Goal: Information Seeking & Learning: Compare options

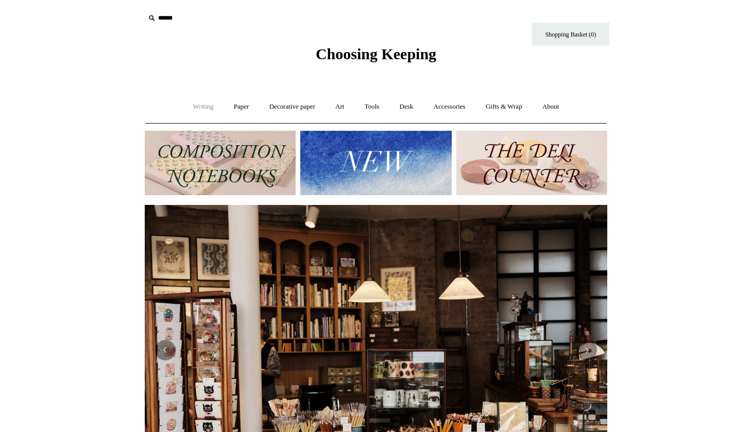
click at [203, 101] on link "Writing +" at bounding box center [203, 106] width 39 height 27
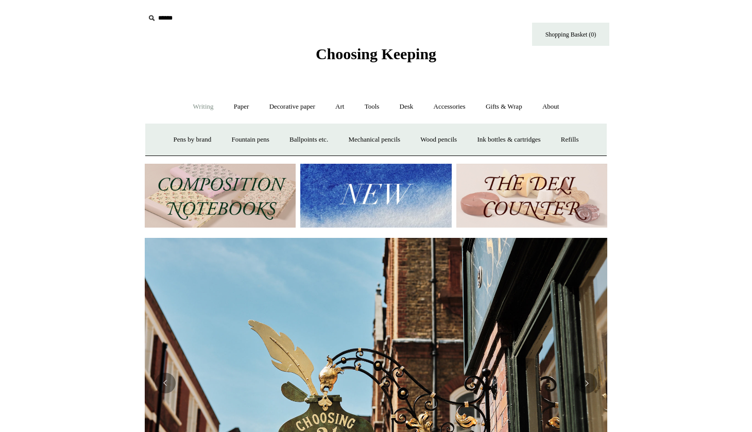
scroll to position [0, 463]
click at [231, 101] on link "Paper +" at bounding box center [242, 106] width 34 height 27
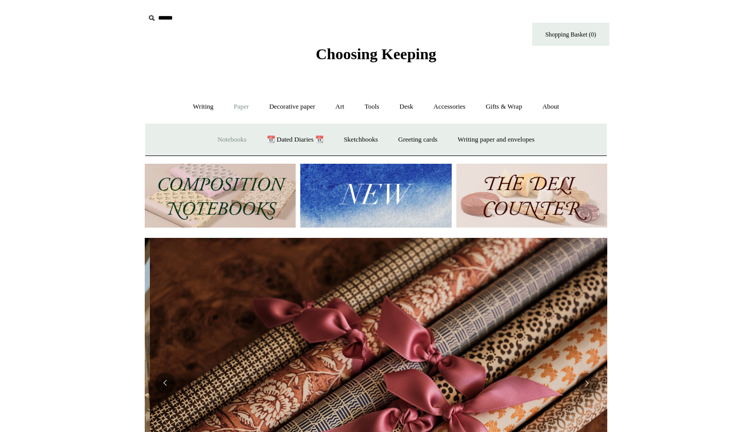
scroll to position [0, 925]
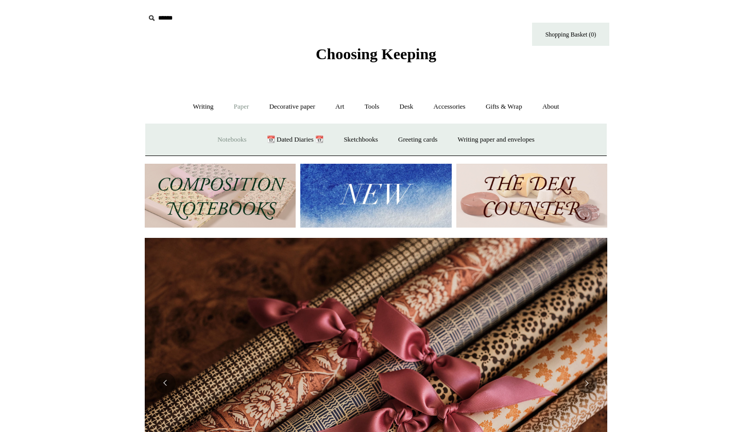
click at [225, 134] on link "Notebooks +" at bounding box center [231, 139] width 47 height 27
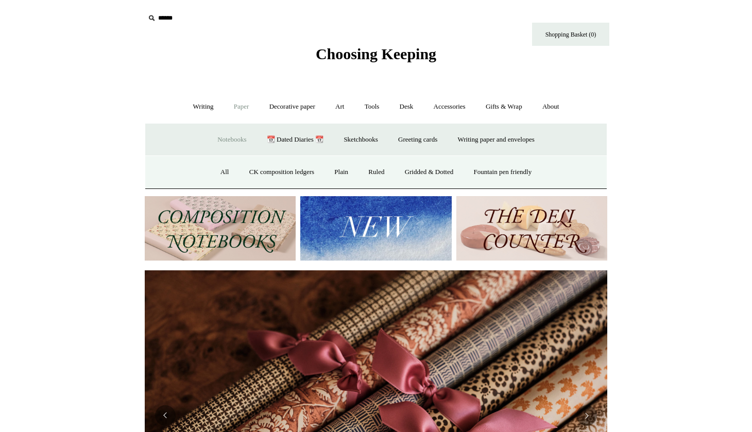
click at [241, 111] on link "Paper -" at bounding box center [242, 106] width 34 height 27
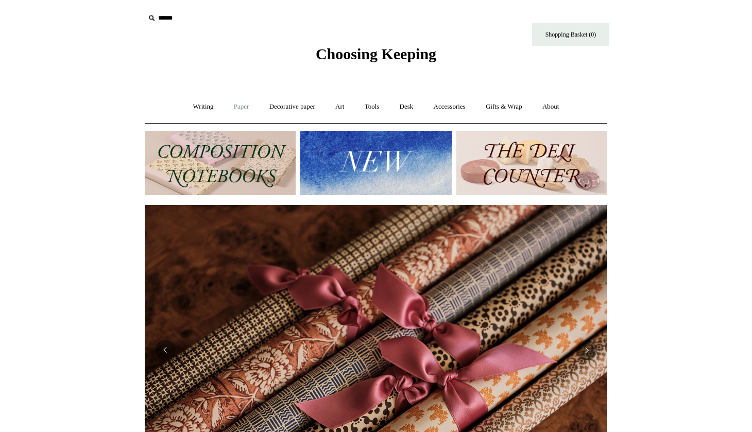
click at [242, 96] on link "Paper +" at bounding box center [242, 106] width 34 height 27
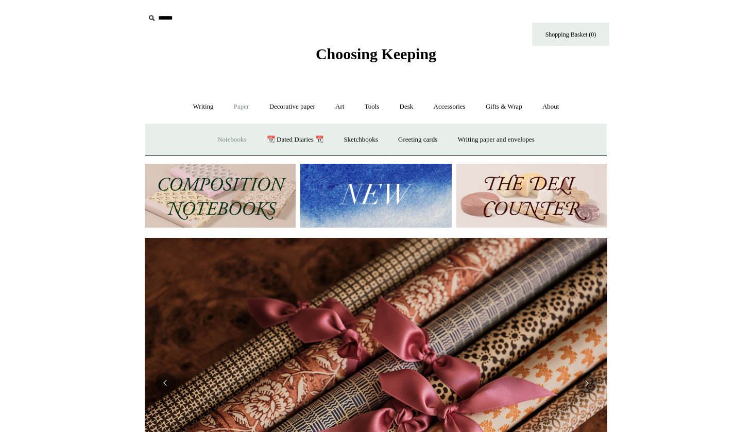
click at [233, 127] on link "Notebooks +" at bounding box center [231, 139] width 47 height 27
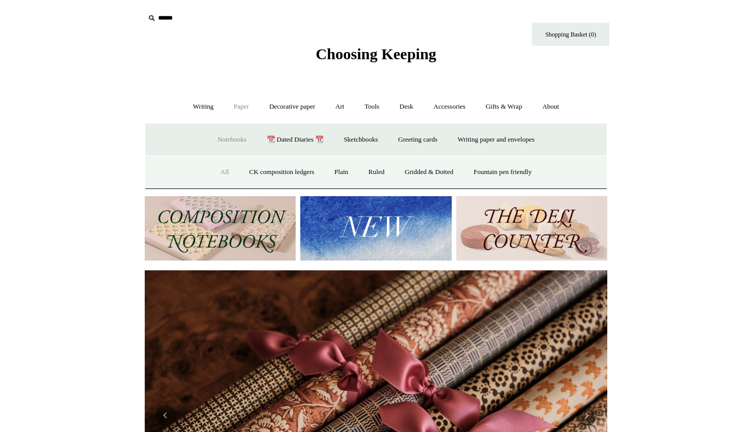
click at [217, 171] on link "All" at bounding box center [224, 172] width 27 height 27
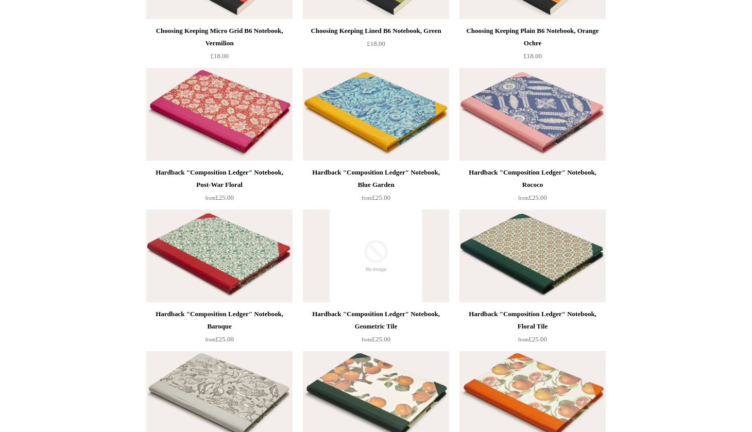
scroll to position [312, 0]
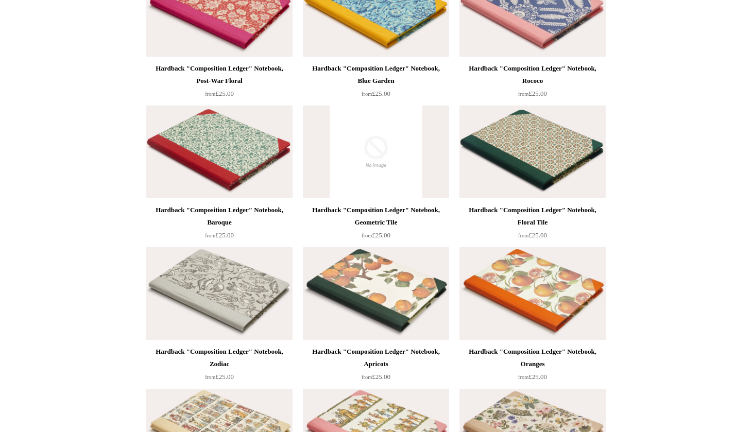
click at [510, 152] on img at bounding box center [532, 152] width 146 height 93
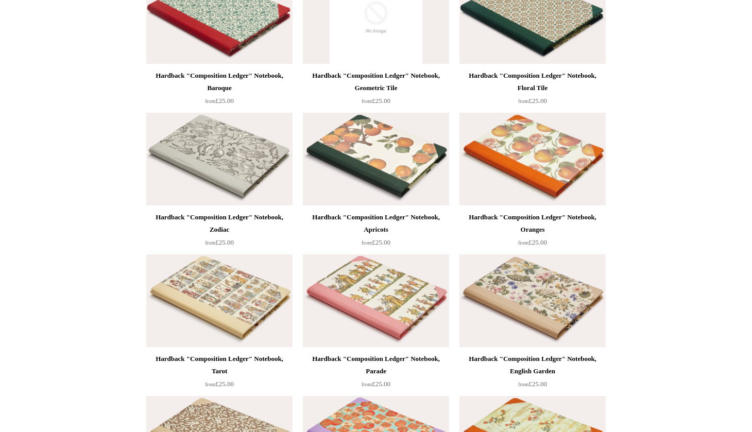
scroll to position [507, 0]
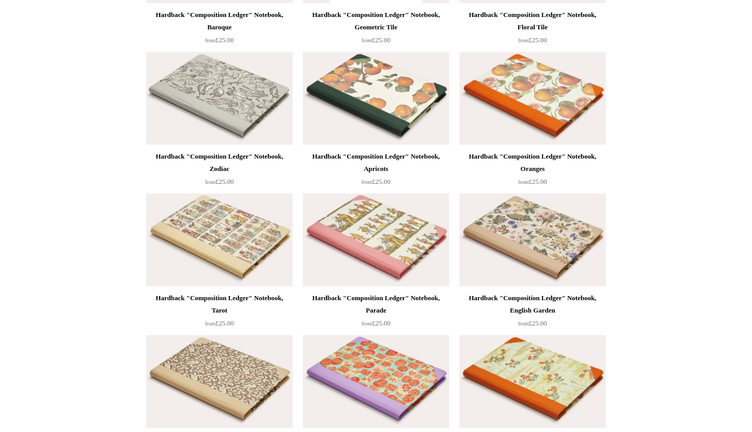
click at [547, 250] on img at bounding box center [532, 240] width 146 height 93
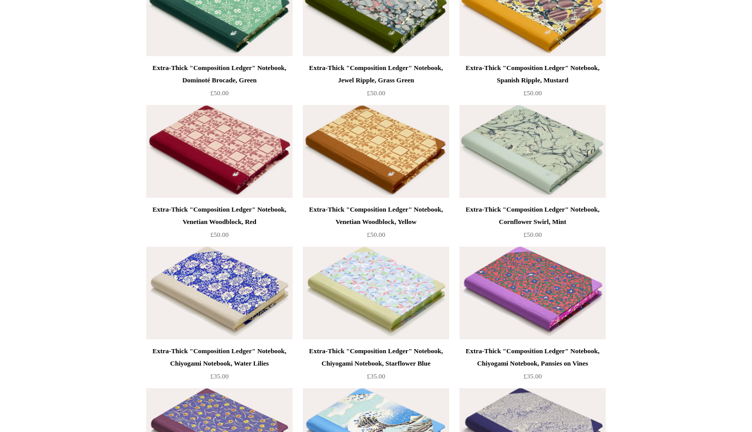
scroll to position [8150, 0]
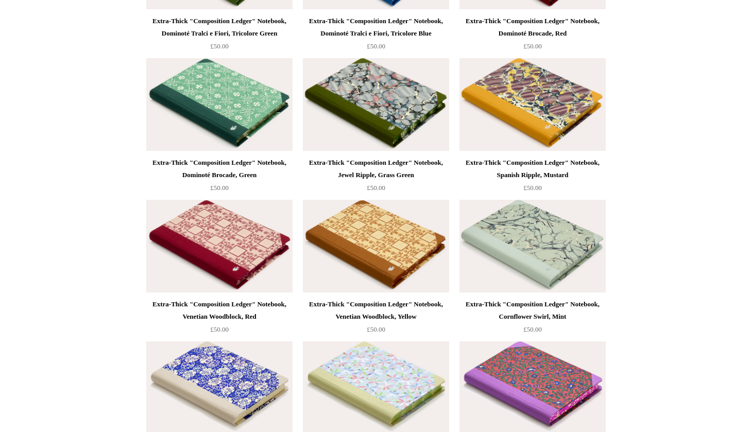
click at [388, 89] on img at bounding box center [376, 104] width 146 height 93
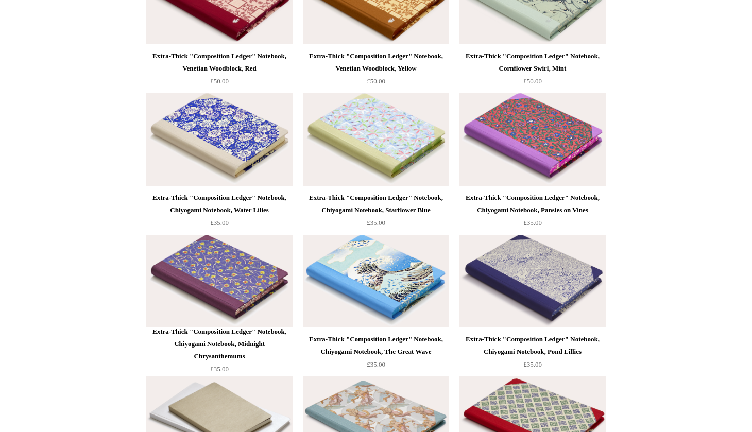
scroll to position [8757, 0]
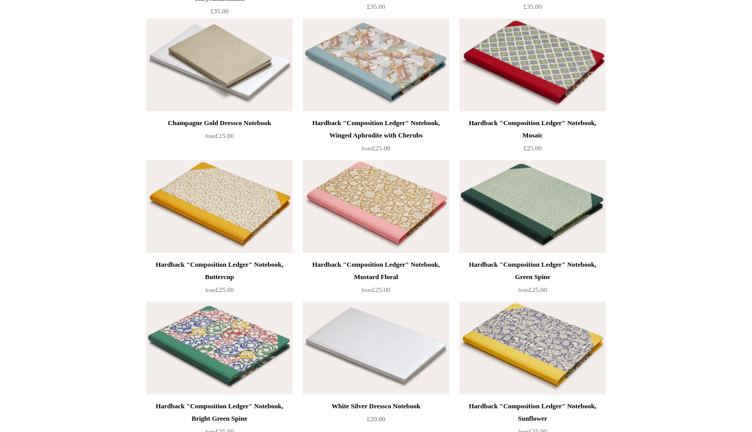
click at [373, 212] on img at bounding box center [376, 206] width 146 height 93
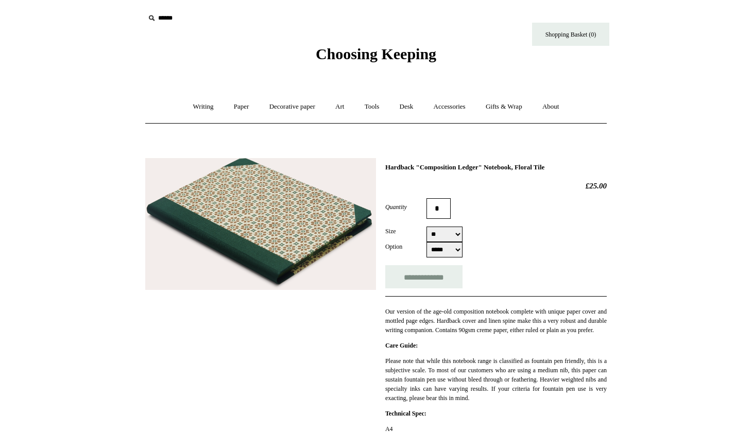
select select "**"
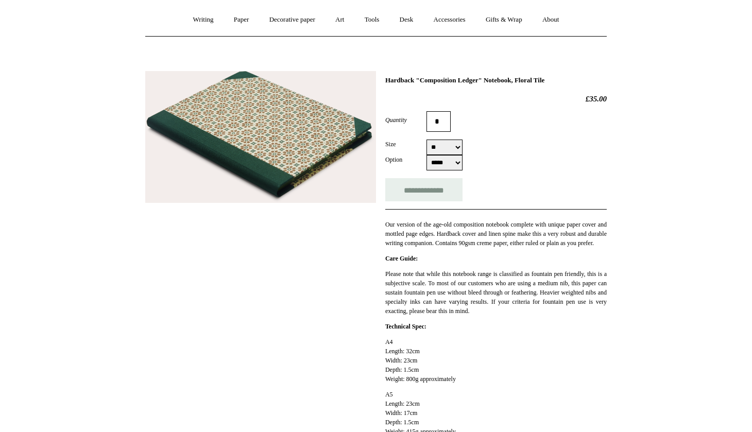
scroll to position [33, 0]
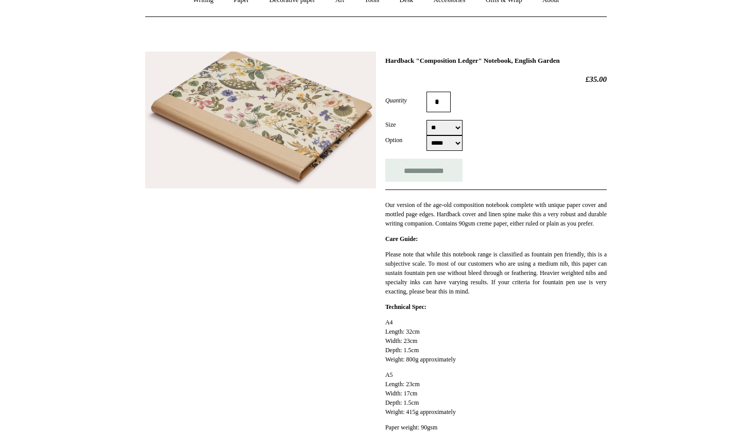
scroll to position [147, 0]
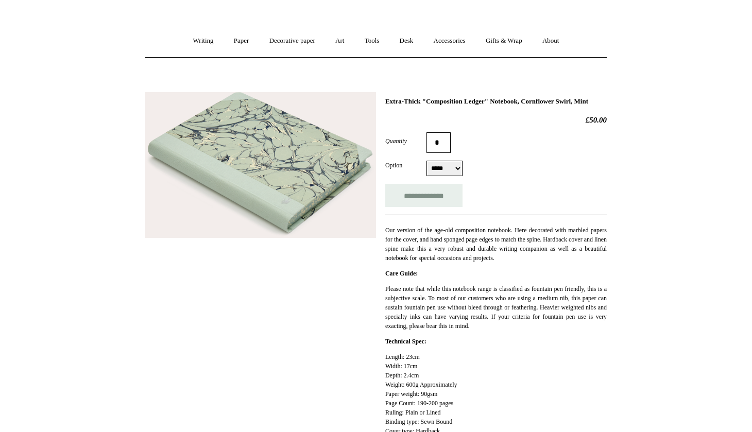
scroll to position [61, 0]
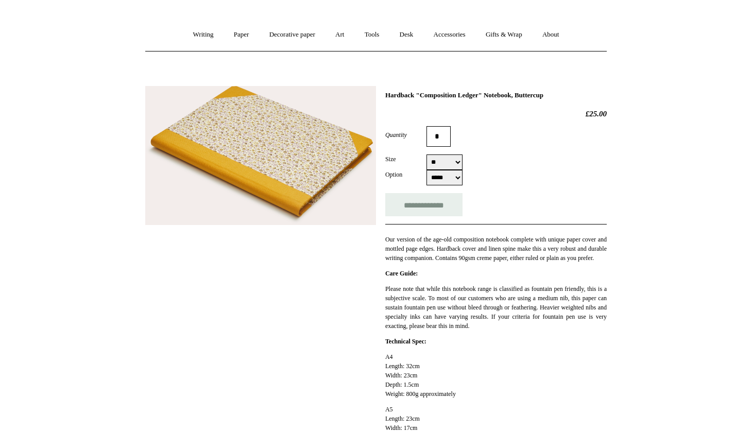
scroll to position [84, 0]
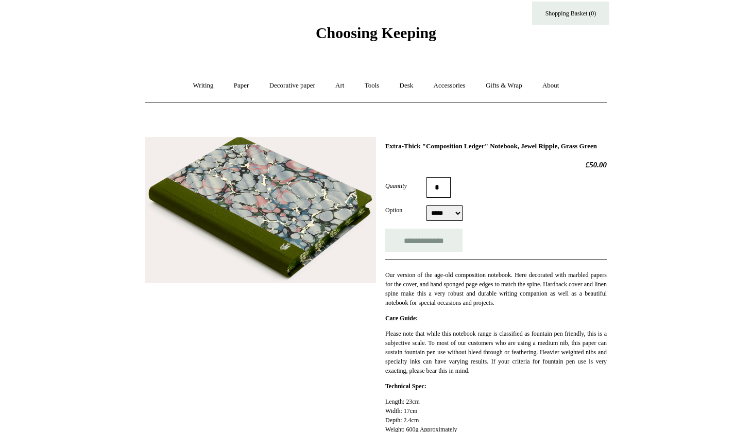
scroll to position [9, 0]
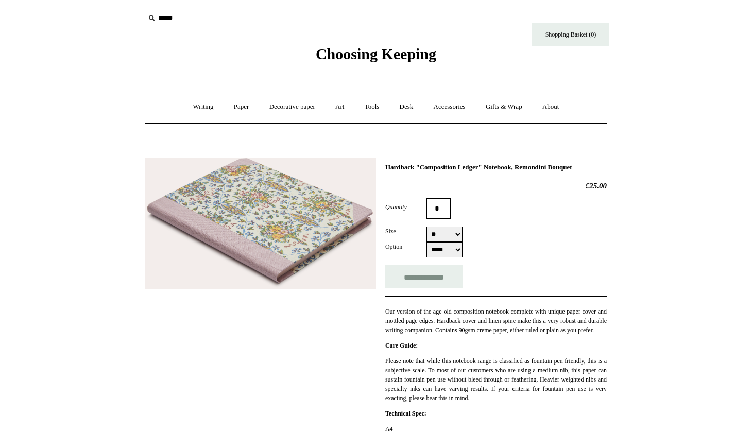
click at [264, 221] on img at bounding box center [260, 223] width 231 height 131
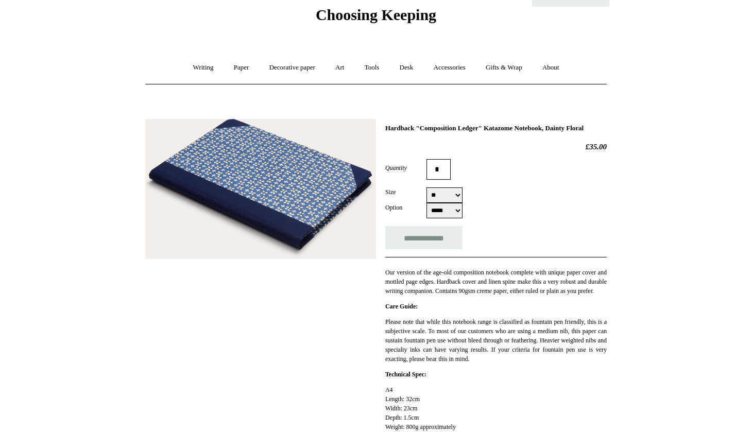
scroll to position [35, 0]
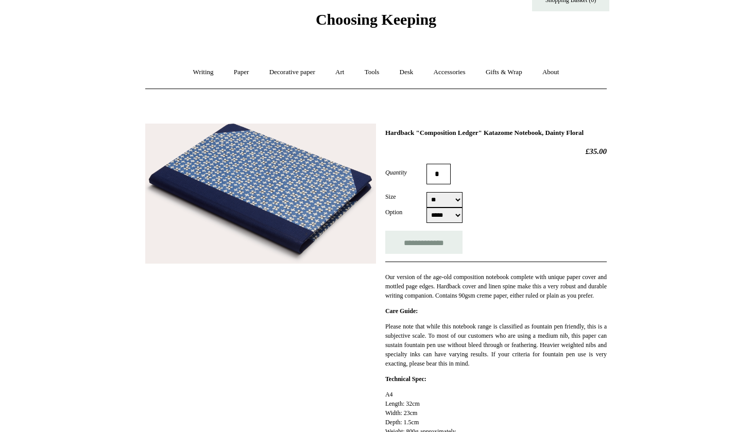
click at [228, 241] on img at bounding box center [260, 194] width 231 height 141
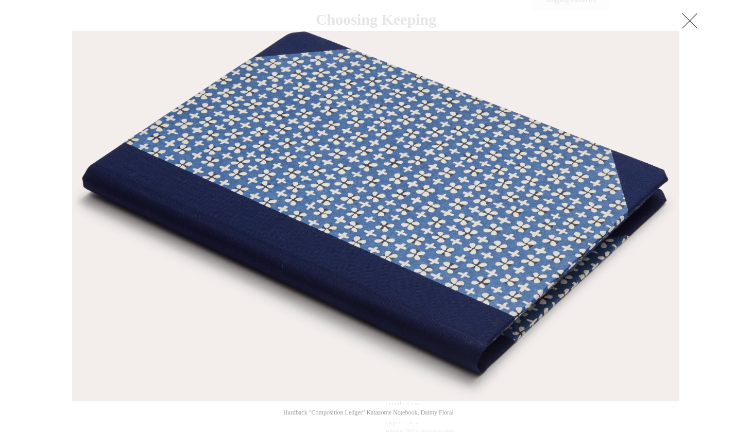
click at [689, 18] on link at bounding box center [689, 20] width 21 height 21
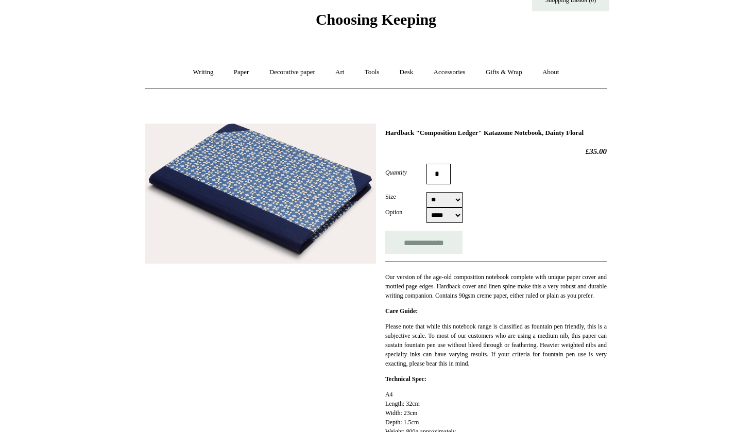
click at [266, 206] on img at bounding box center [260, 194] width 231 height 141
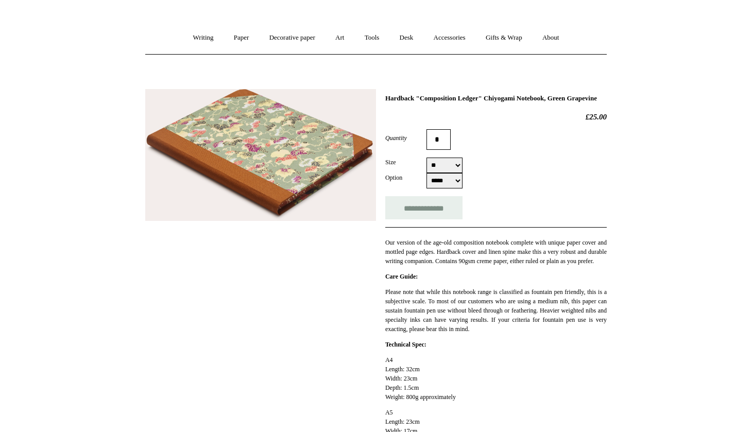
scroll to position [39, 0]
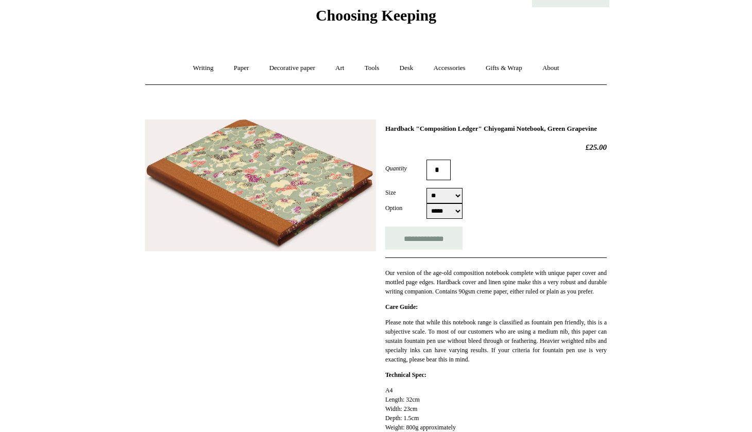
click at [451, 177] on input "*" at bounding box center [439, 170] width 24 height 21
click at [502, 190] on form "**********" at bounding box center [496, 205] width 222 height 90
click at [279, 194] on img at bounding box center [260, 186] width 231 height 132
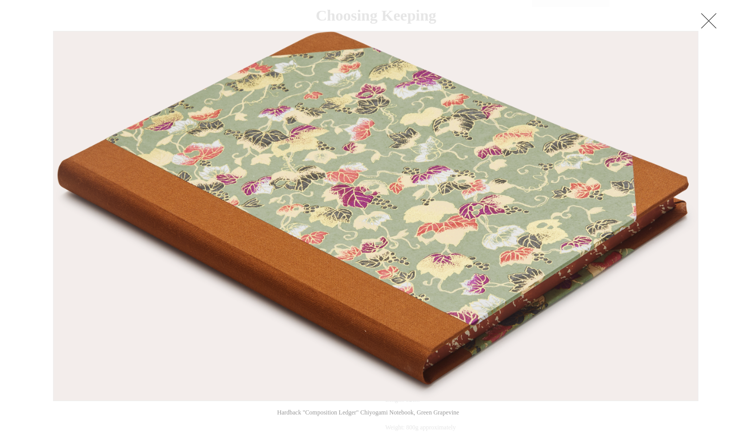
click at [705, 27] on link at bounding box center [709, 20] width 21 height 21
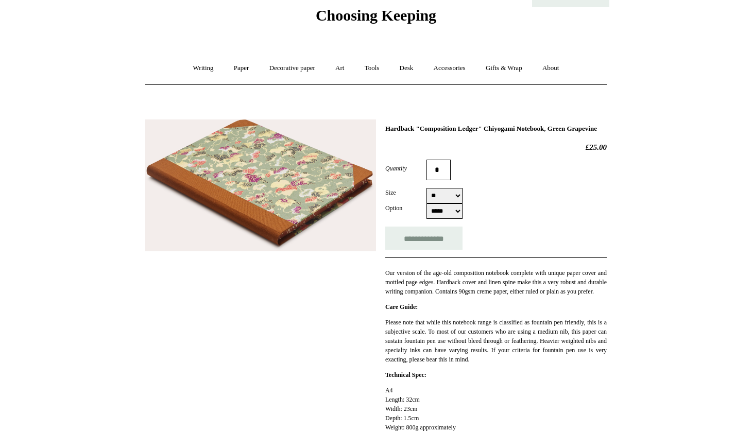
click at [304, 165] on img at bounding box center [260, 186] width 231 height 132
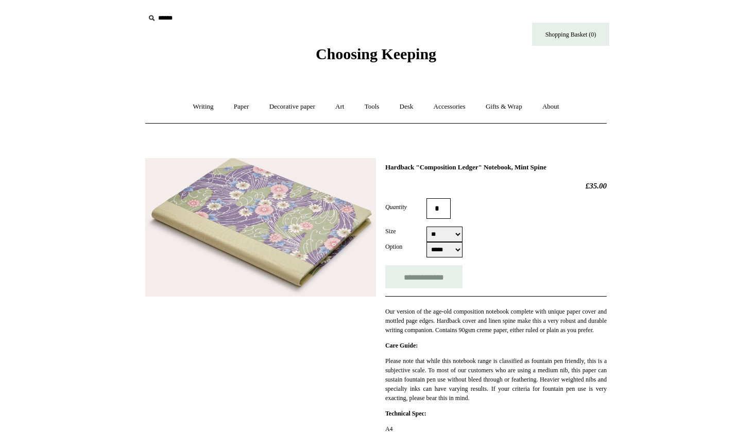
select select "**"
click at [285, 223] on img at bounding box center [260, 227] width 231 height 139
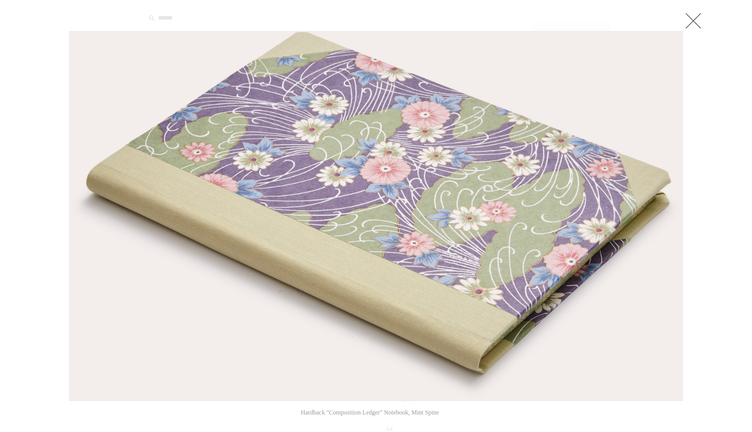
click at [700, 22] on link at bounding box center [693, 20] width 21 height 21
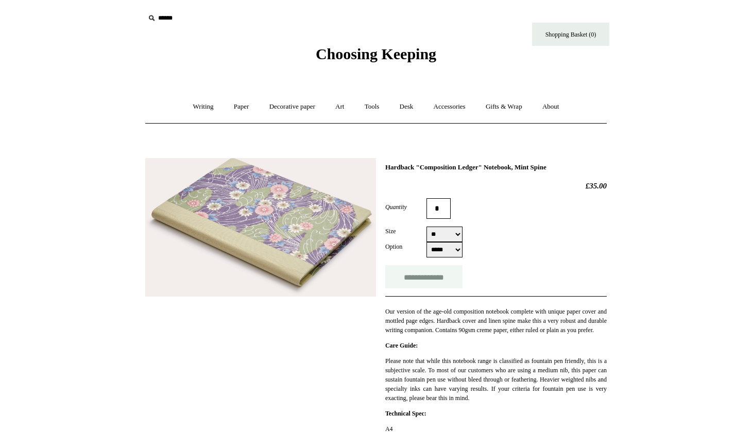
click at [434, 276] on input "**********" at bounding box center [423, 276] width 77 height 23
type input "**********"
click at [284, 229] on img at bounding box center [260, 227] width 231 height 139
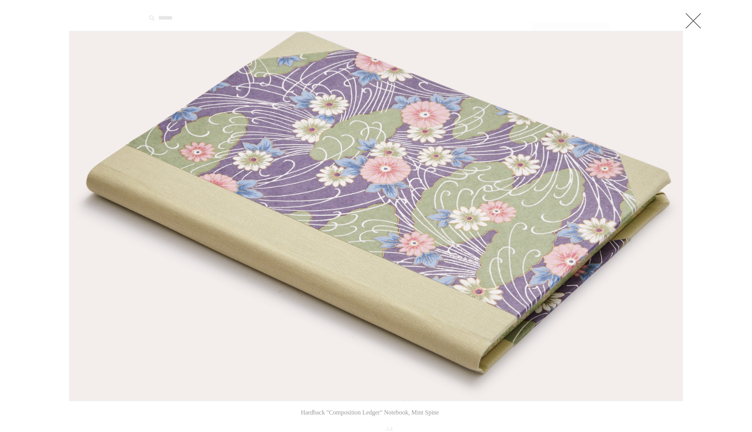
click at [690, 24] on link at bounding box center [693, 20] width 21 height 21
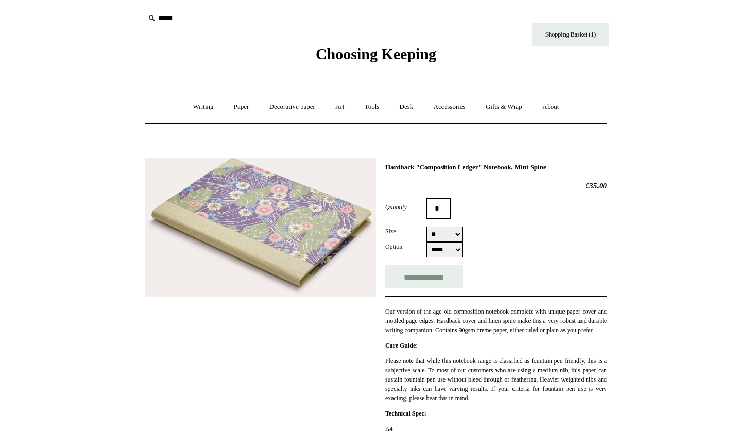
click at [294, 218] on img at bounding box center [260, 227] width 231 height 139
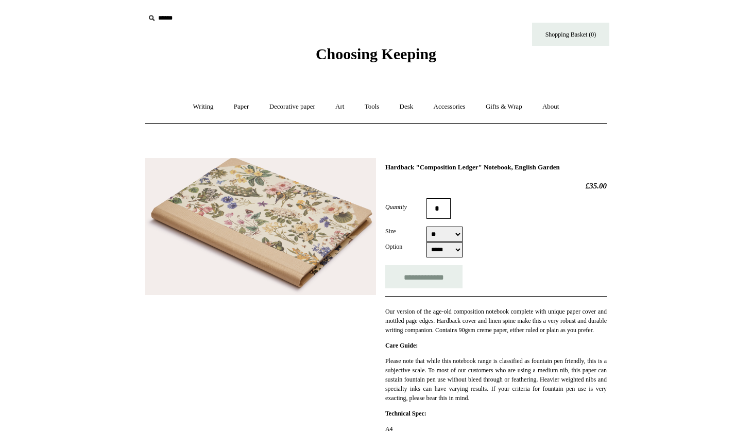
click at [273, 213] on img at bounding box center [260, 227] width 231 height 138
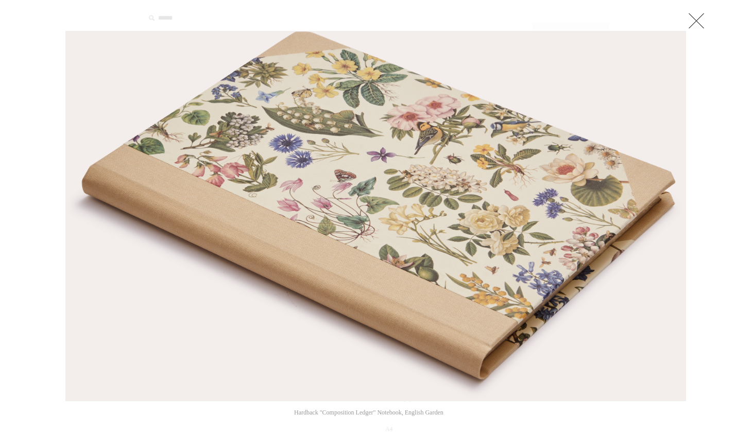
click at [696, 21] on link at bounding box center [696, 20] width 21 height 21
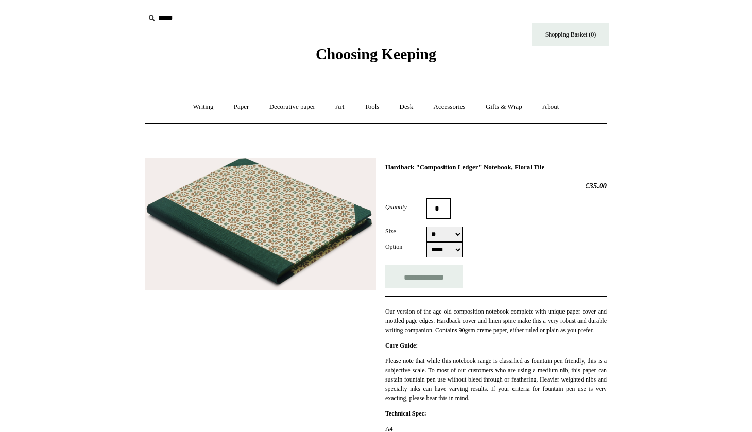
click at [301, 201] on img at bounding box center [260, 224] width 231 height 132
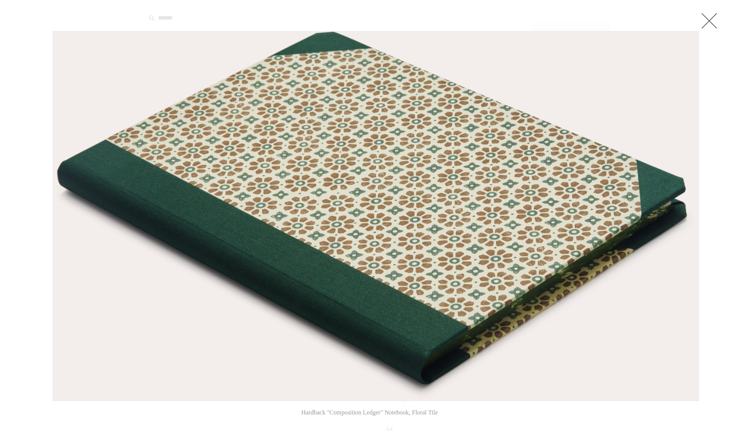
click at [713, 25] on link at bounding box center [709, 20] width 21 height 21
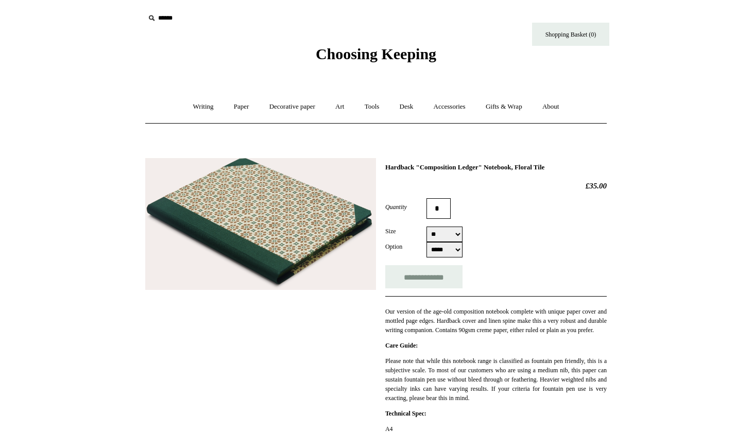
click at [257, 230] on img at bounding box center [260, 224] width 231 height 132
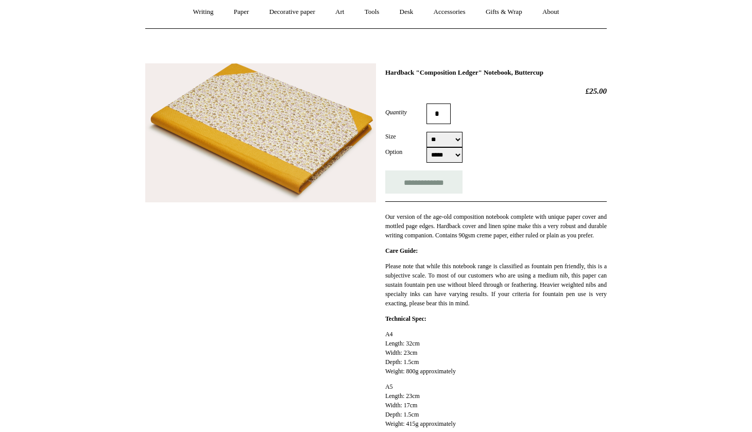
scroll to position [83, 0]
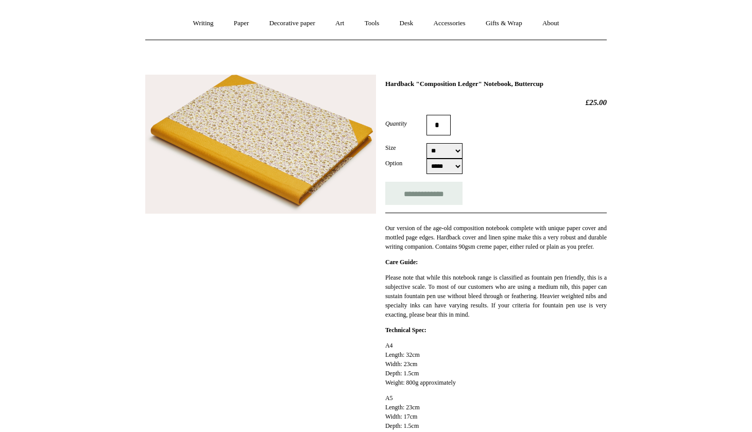
select select "**"
click at [308, 136] on img at bounding box center [260, 145] width 231 height 140
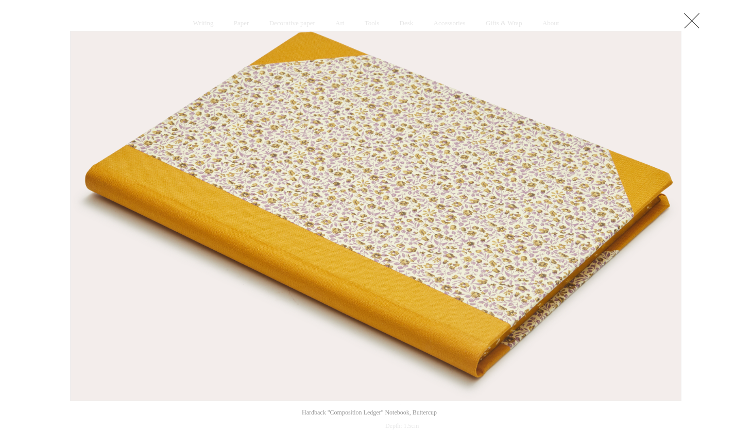
click at [691, 20] on link at bounding box center [692, 20] width 21 height 21
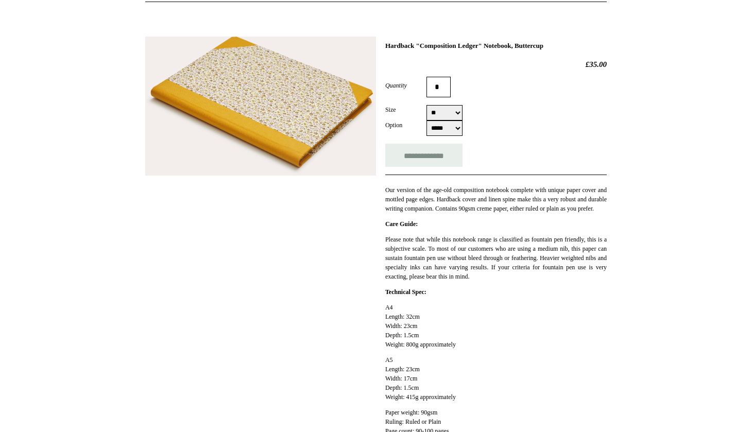
scroll to position [120, 0]
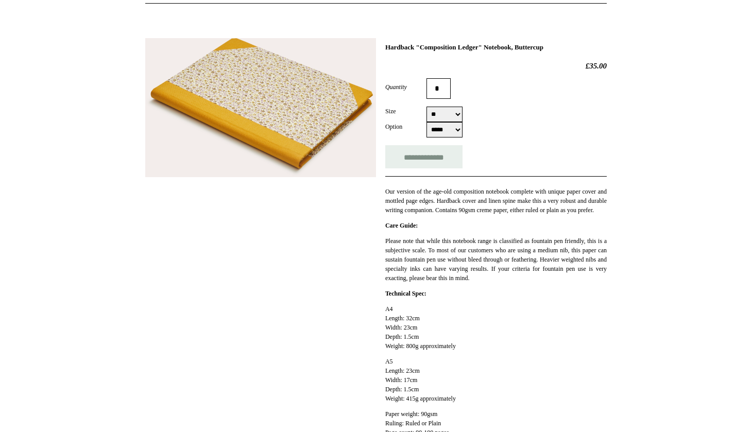
click at [364, 105] on img at bounding box center [260, 108] width 231 height 140
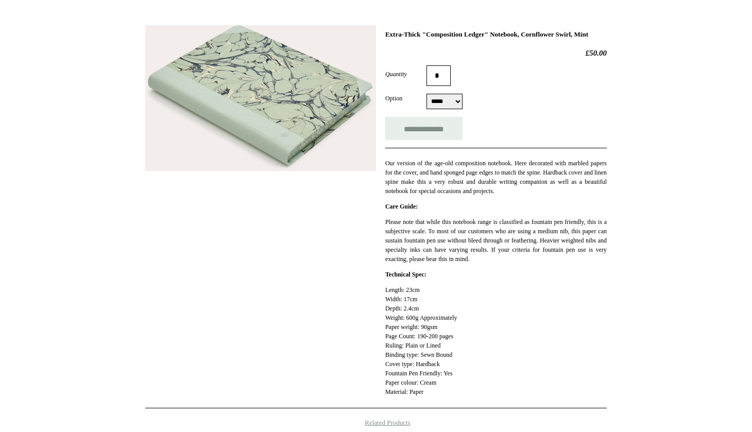
scroll to position [133, 0]
click at [244, 106] on img at bounding box center [260, 98] width 231 height 146
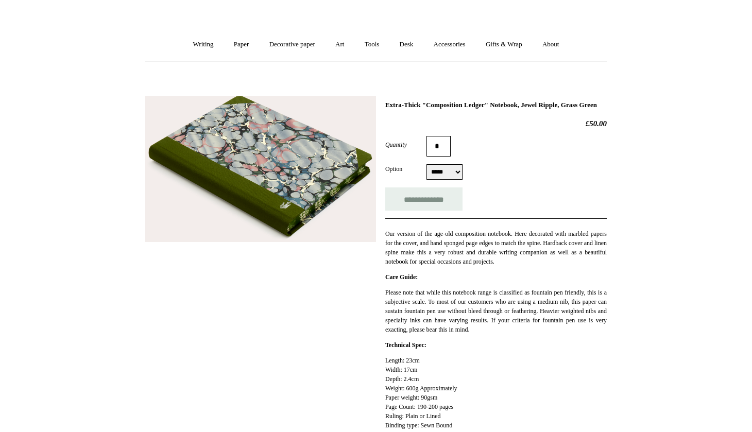
scroll to position [145, 0]
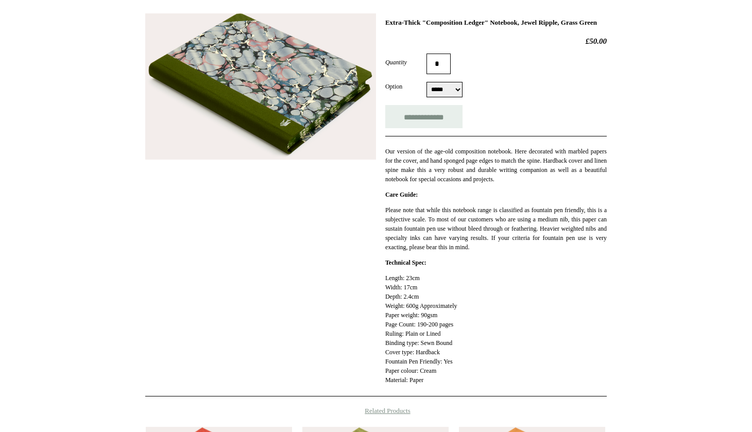
click at [276, 107] on img at bounding box center [260, 86] width 231 height 146
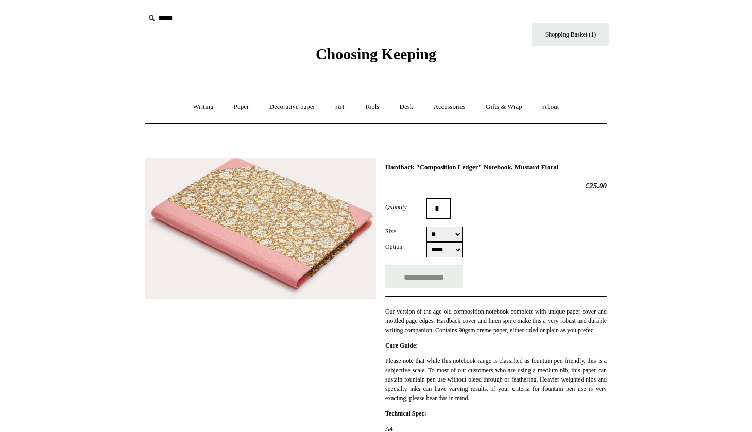
click at [298, 226] on img at bounding box center [260, 228] width 231 height 141
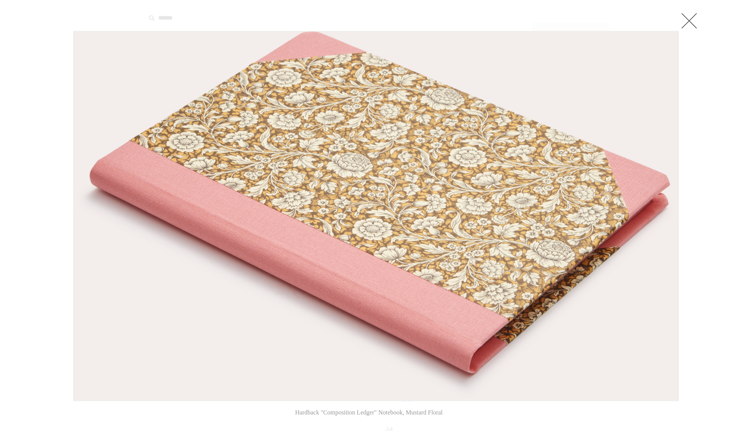
click at [691, 17] on link at bounding box center [689, 20] width 21 height 21
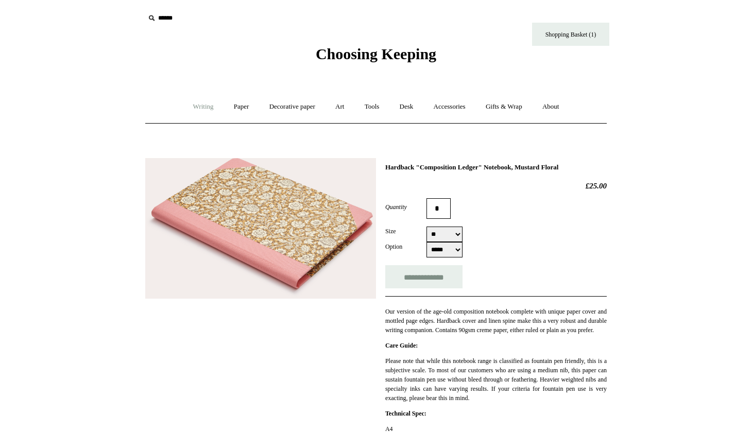
click at [184, 104] on link "Writing +" at bounding box center [203, 106] width 39 height 27
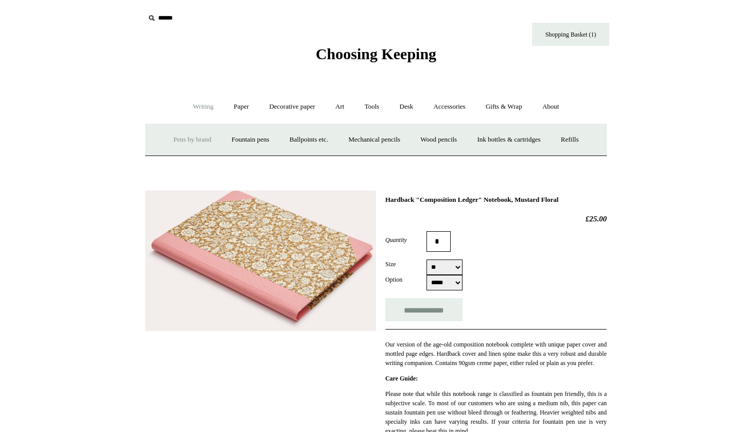
click at [187, 137] on link "Pens by brand +" at bounding box center [192, 139] width 57 height 27
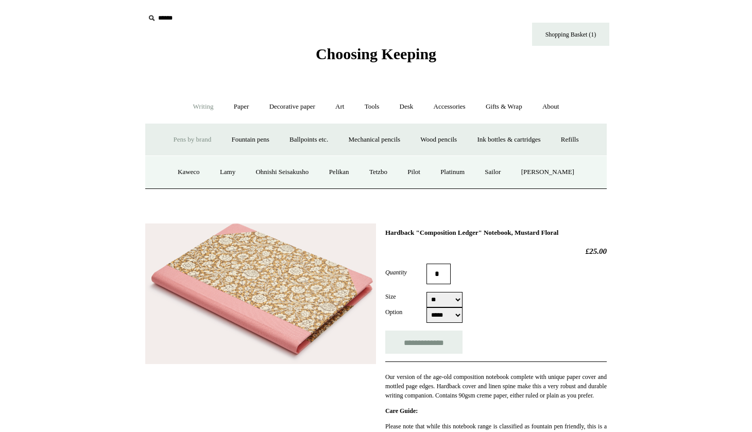
click at [196, 102] on link "Writing -" at bounding box center [203, 106] width 39 height 27
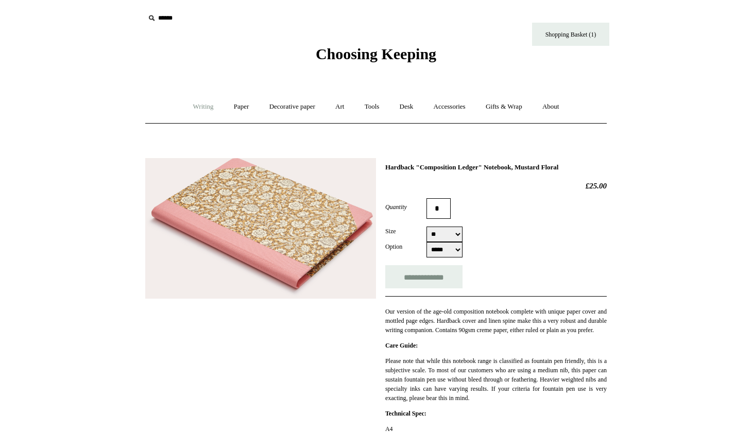
click at [196, 102] on link "Writing +" at bounding box center [203, 106] width 39 height 27
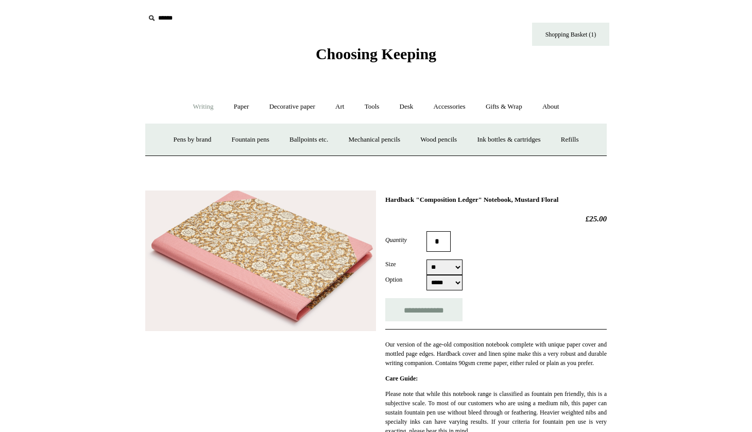
click at [384, 49] on span "Choosing Keeping" at bounding box center [376, 53] width 121 height 17
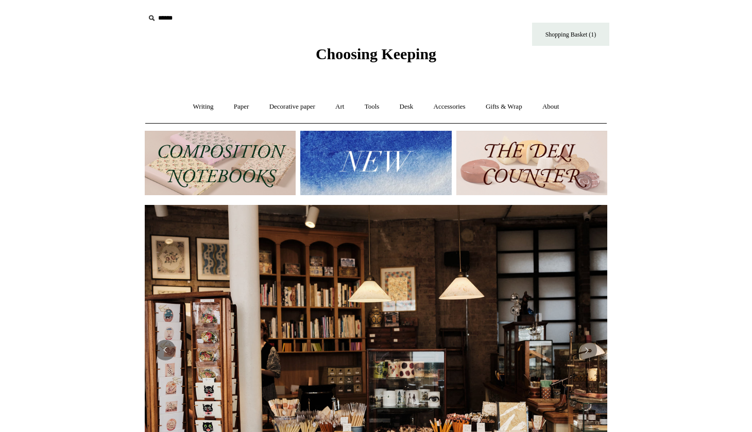
click at [369, 160] on img at bounding box center [375, 163] width 151 height 64
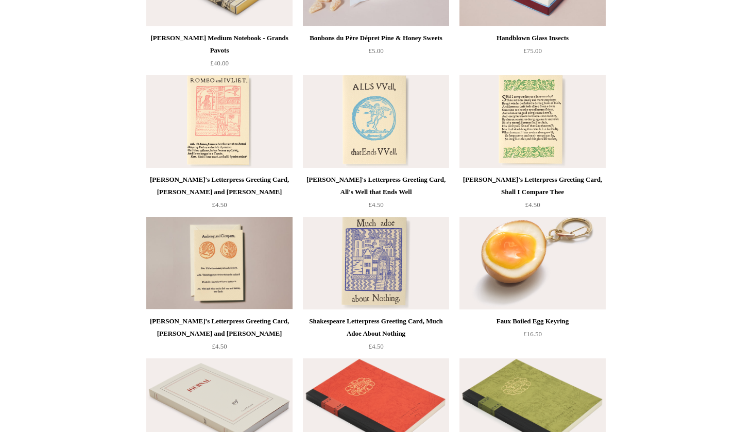
scroll to position [2054, 0]
